Goal: Download file/media

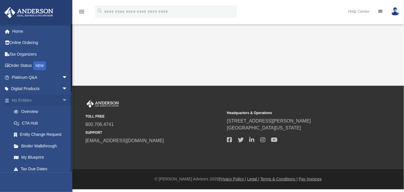
click at [46, 104] on link "My Entities arrow_drop_down" at bounding box center [40, 100] width 72 height 12
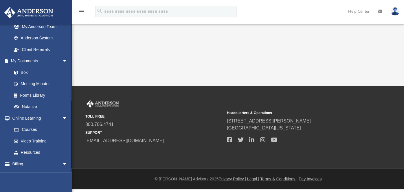
scroll to position [165, 0]
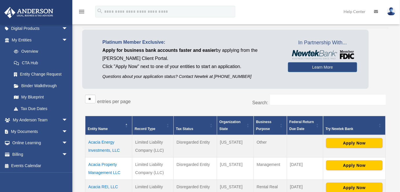
scroll to position [28, 0]
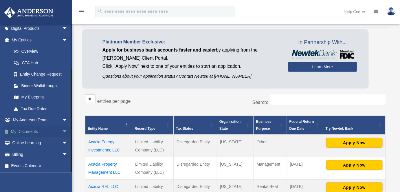
click at [62, 130] on span "arrow_drop_down" at bounding box center [68, 132] width 12 height 12
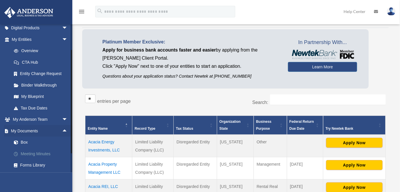
scroll to position [61, 0]
click at [21, 140] on link "Box" at bounding box center [42, 143] width 68 height 12
click at [23, 141] on link "Box" at bounding box center [42, 143] width 68 height 12
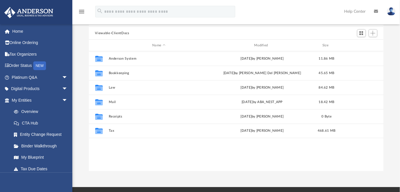
scroll to position [48, 0]
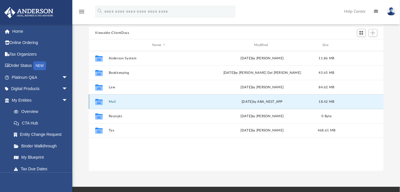
click at [113, 100] on button "Mail" at bounding box center [159, 102] width 101 height 4
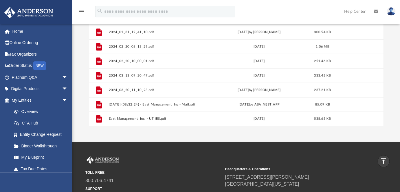
scroll to position [86, 0]
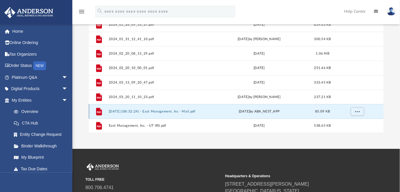
click at [123, 112] on button "2025.10.01 (08:32:24) - East Management, Inc - Mail.pdf" at bounding box center [158, 112] width 99 height 4
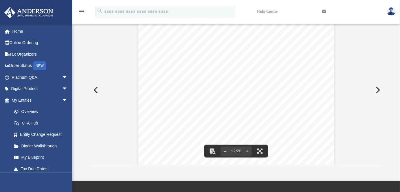
scroll to position [0, 0]
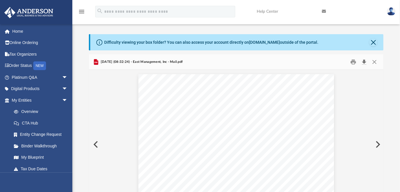
click at [363, 62] on button "Download" at bounding box center [364, 62] width 10 height 9
click at [15, 34] on link "Home" at bounding box center [40, 31] width 72 height 12
